Goal: Navigation & Orientation: Find specific page/section

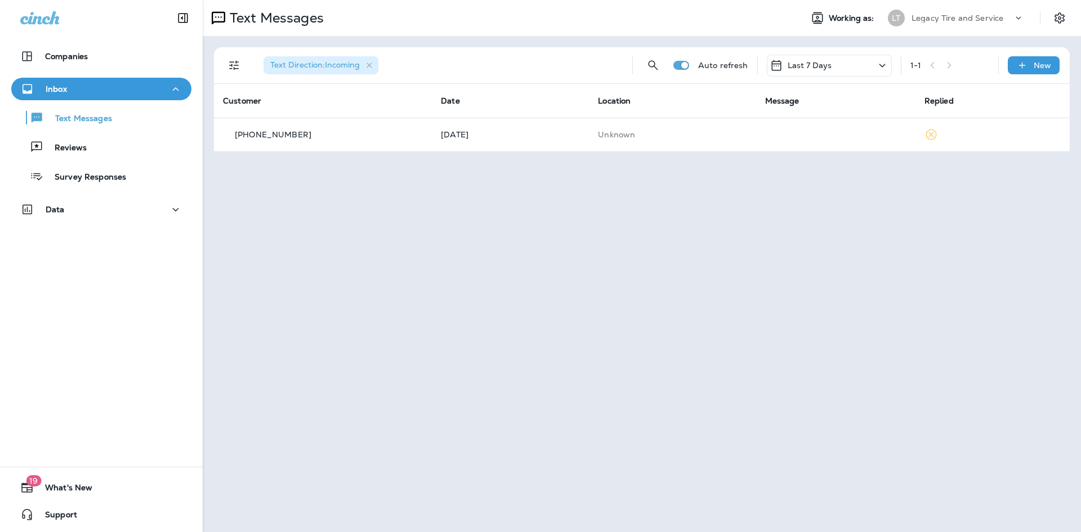
click at [85, 146] on p "Reviews" at bounding box center [64, 148] width 43 height 11
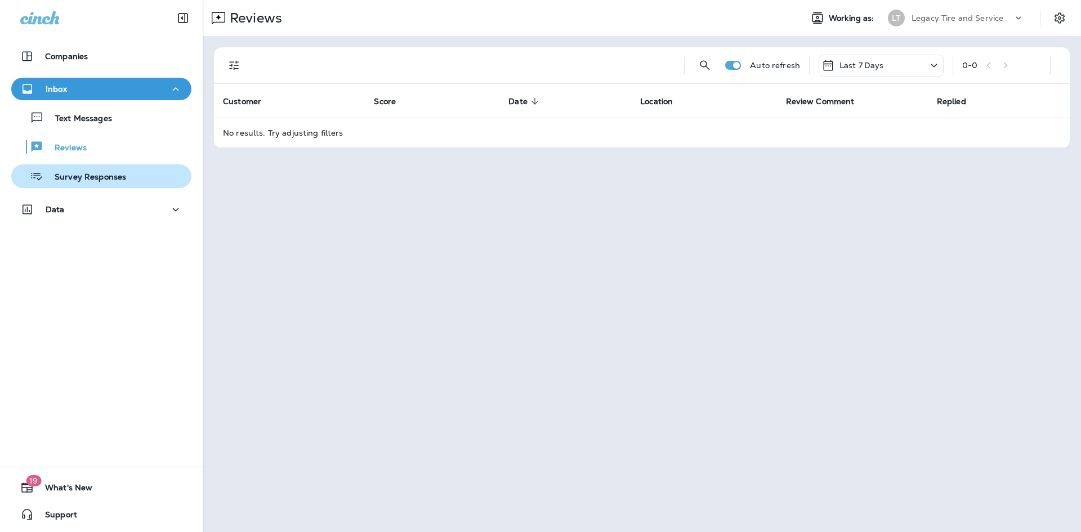
click at [80, 174] on p "Survey Responses" at bounding box center [84, 177] width 83 height 11
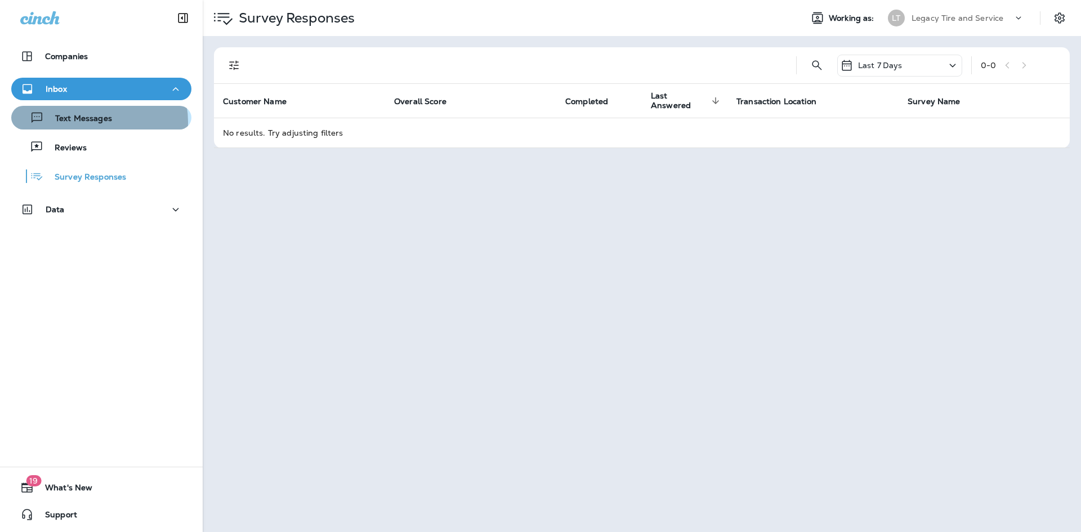
click at [88, 122] on p "Text Messages" at bounding box center [78, 119] width 68 height 11
